Goal: Task Accomplishment & Management: Complete application form

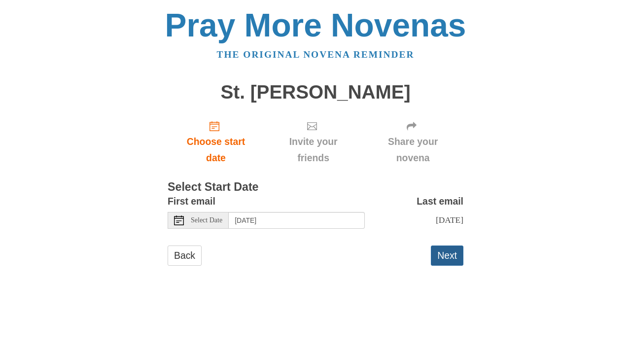
click at [435, 260] on button "Next" at bounding box center [447, 256] width 33 height 20
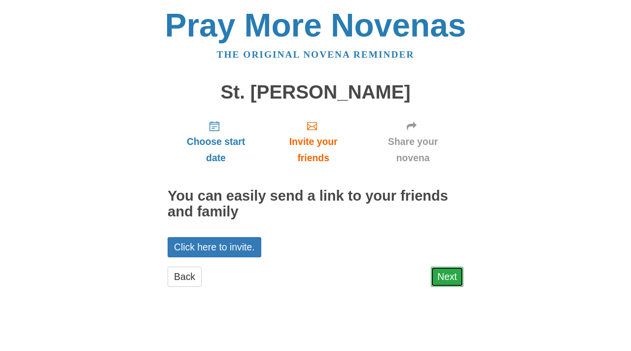
click at [453, 271] on link "Next" at bounding box center [447, 277] width 33 height 20
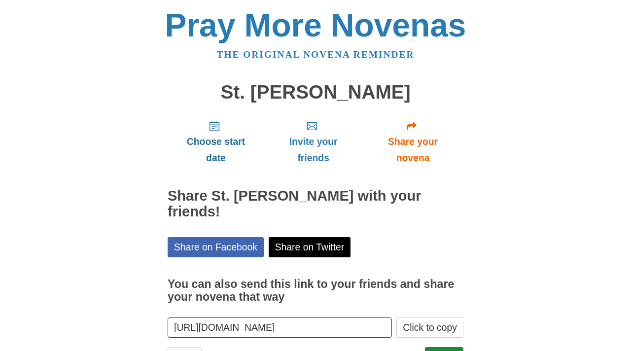
scroll to position [29, 0]
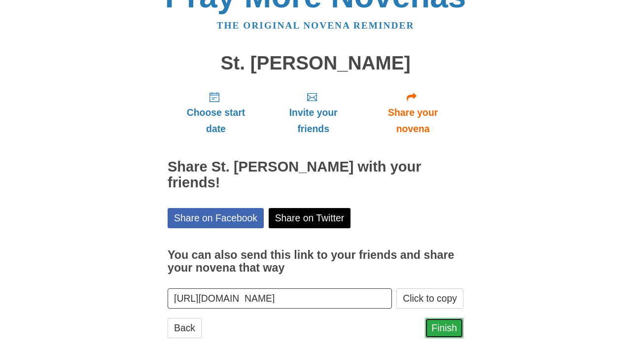
click at [444, 318] on link "Finish" at bounding box center [444, 328] width 38 height 20
